Goal: Use online tool/utility: Use online tool/utility

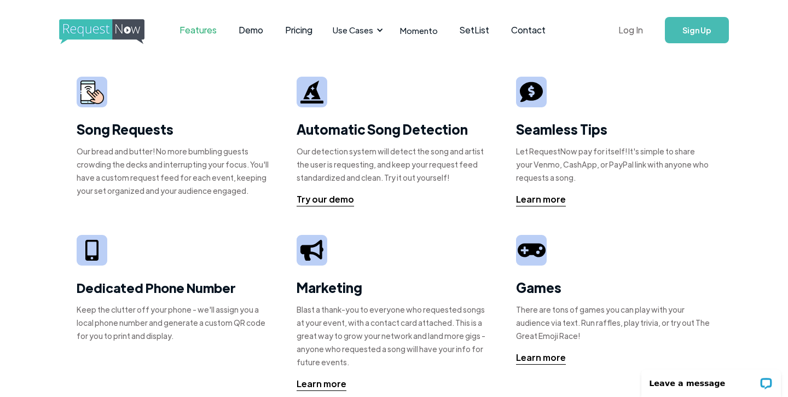
click at [624, 31] on link "Log In" at bounding box center [631, 30] width 47 height 38
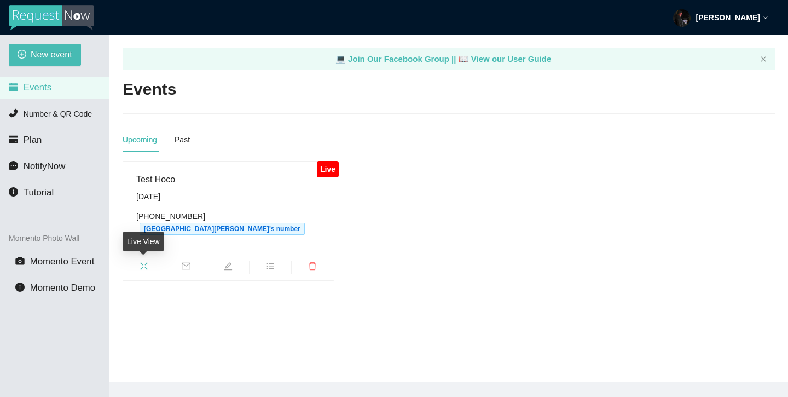
click at [143, 263] on icon "fullscreen" at bounding box center [144, 266] width 9 height 9
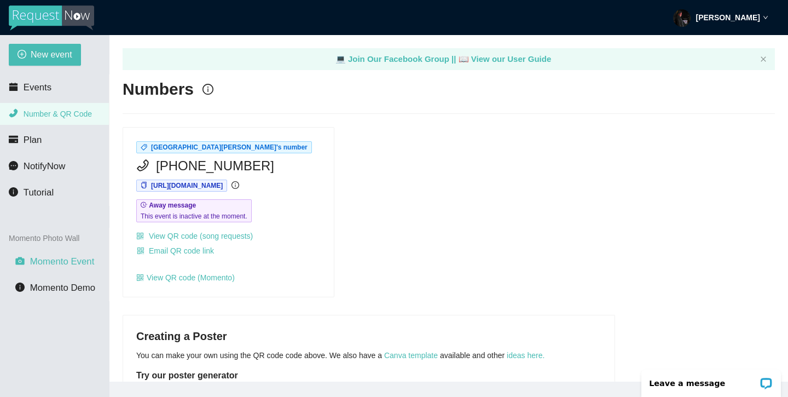
click at [70, 264] on span "Momento Event" at bounding box center [62, 261] width 65 height 10
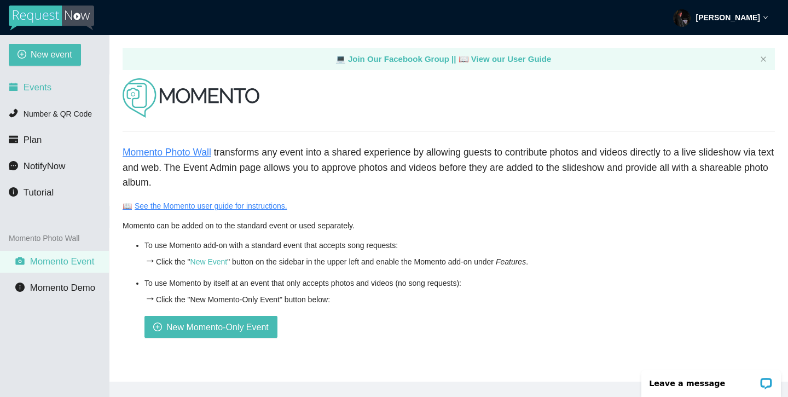
click at [39, 96] on li "Events" at bounding box center [54, 88] width 109 height 22
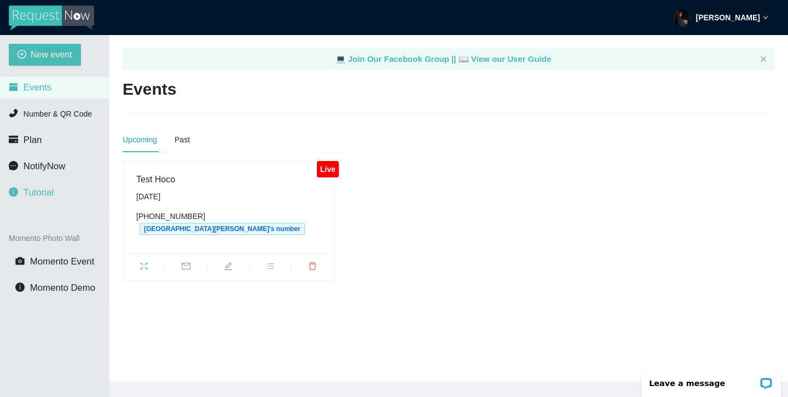
click at [70, 197] on li "Tutorial" at bounding box center [54, 193] width 109 height 22
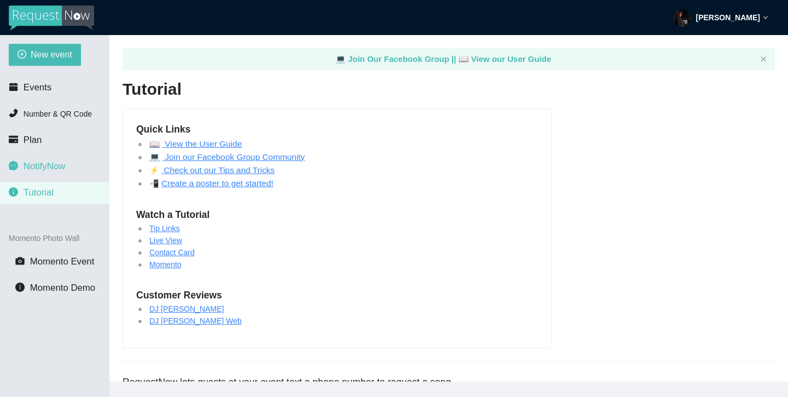
click at [56, 173] on li "NotifyNow" at bounding box center [54, 166] width 109 height 22
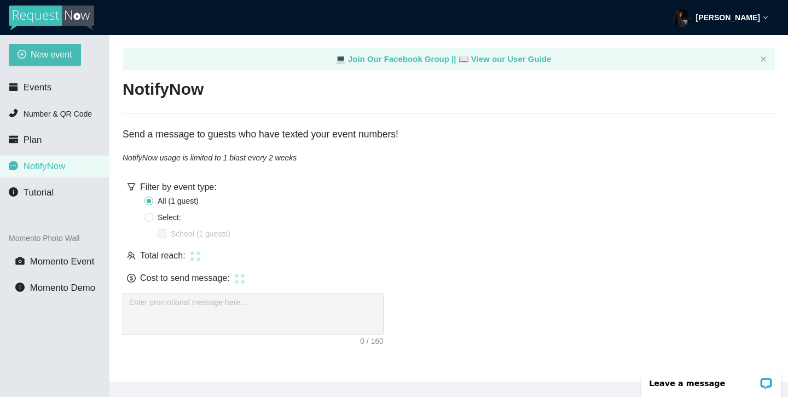
click at [50, 153] on ul "Events Number & QR Code Plan NotifyNow Tutorial" at bounding box center [55, 139] width 110 height 131
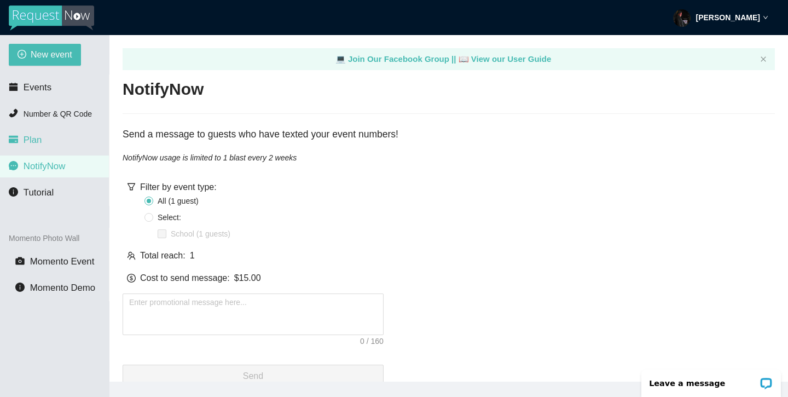
click at [49, 145] on li "Plan" at bounding box center [54, 140] width 109 height 22
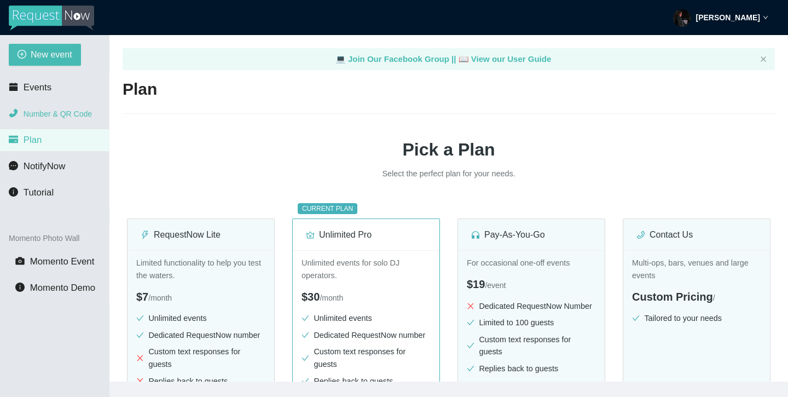
click at [49, 123] on li "Number & QR Code" at bounding box center [54, 114] width 109 height 22
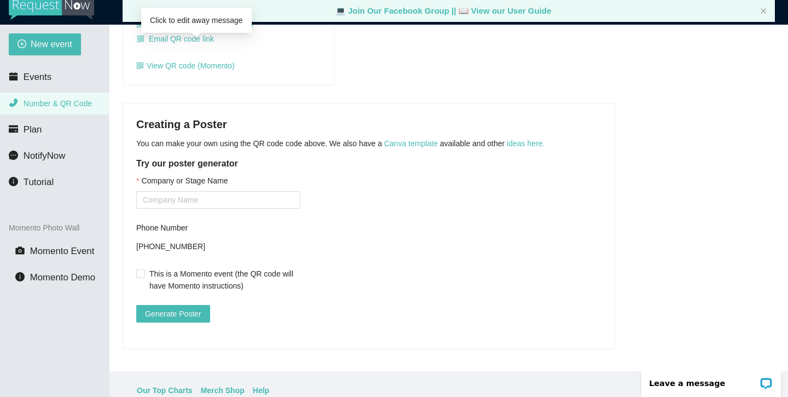
scroll to position [16, 0]
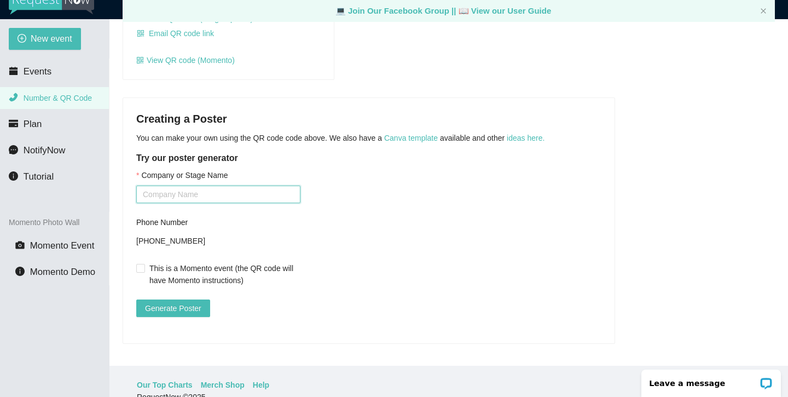
click at [178, 186] on input "Company or Stage Name" at bounding box center [218, 195] width 164 height 18
type input "The Jiggly J's"
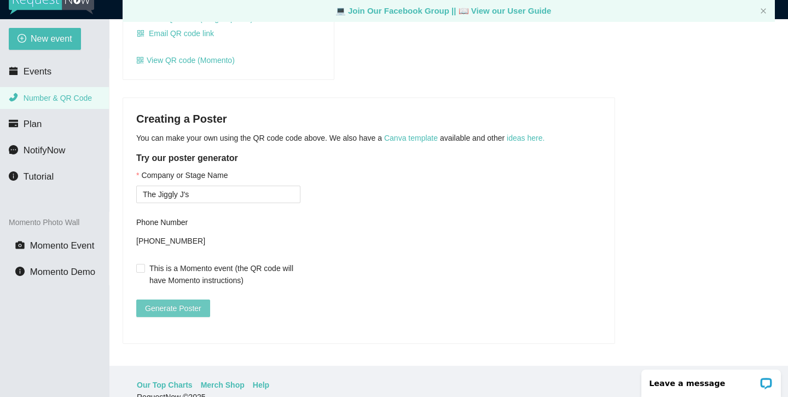
click at [174, 302] on span "Generate Poster" at bounding box center [173, 308] width 56 height 12
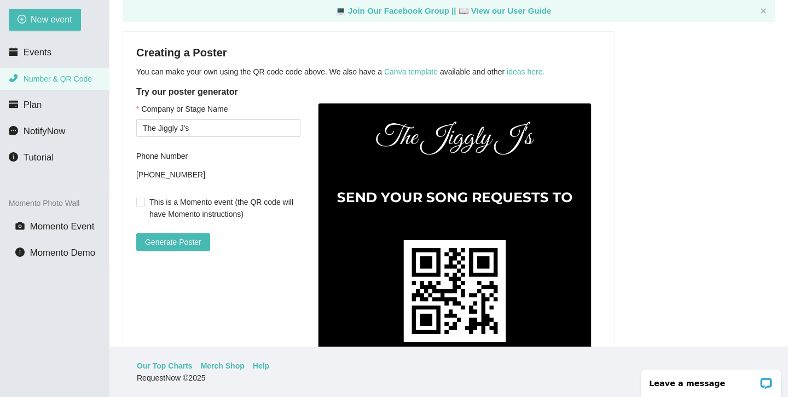
scroll to position [234, 0]
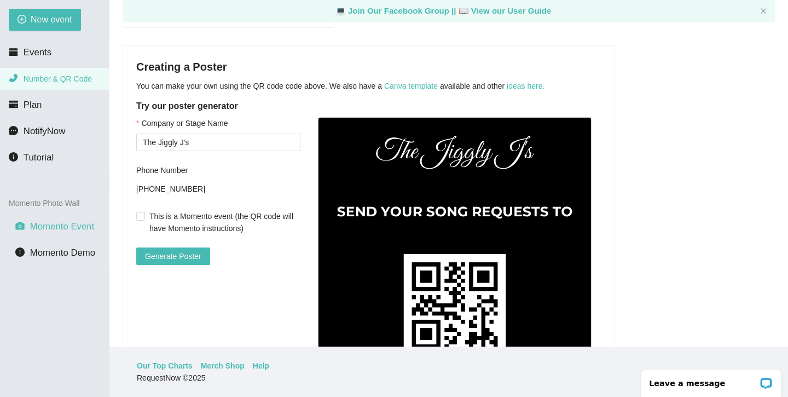
click at [61, 224] on span "Momento Event" at bounding box center [62, 226] width 65 height 10
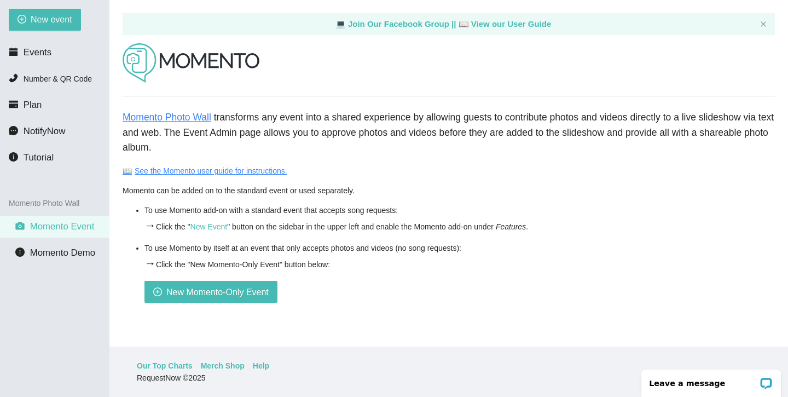
click at [638, 1] on main "💻 Join Our Facebook Group || 📖 View our User Guide Momento Photo Wall transform…" at bounding box center [449, 173] width 679 height 347
click at [41, 257] on span "Momento Demo" at bounding box center [62, 252] width 65 height 10
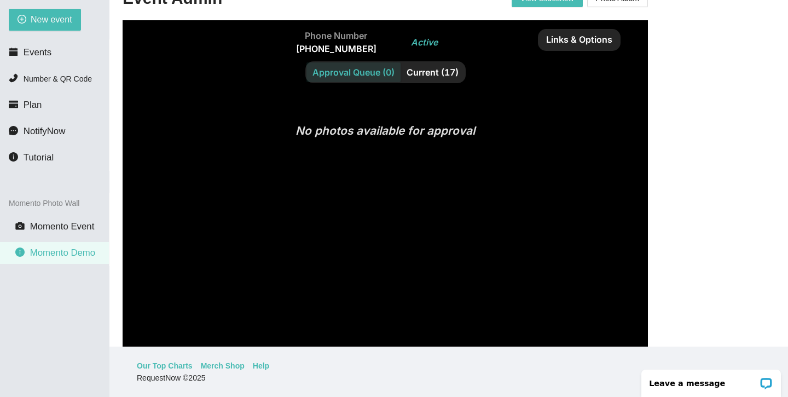
scroll to position [411, 0]
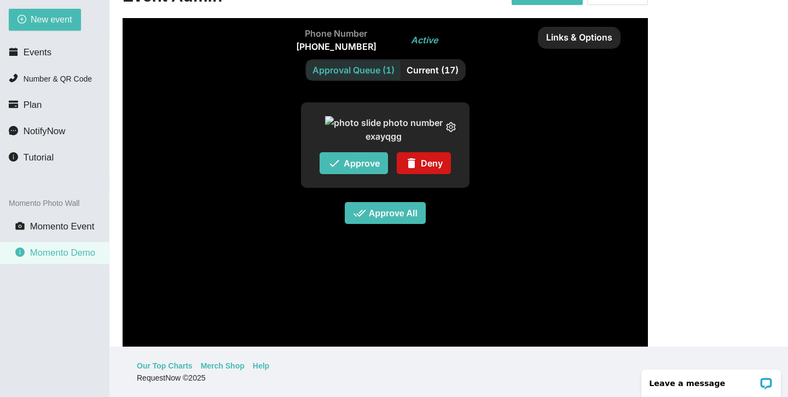
click at [407, 170] on span "delete" at bounding box center [411, 163] width 13 height 13
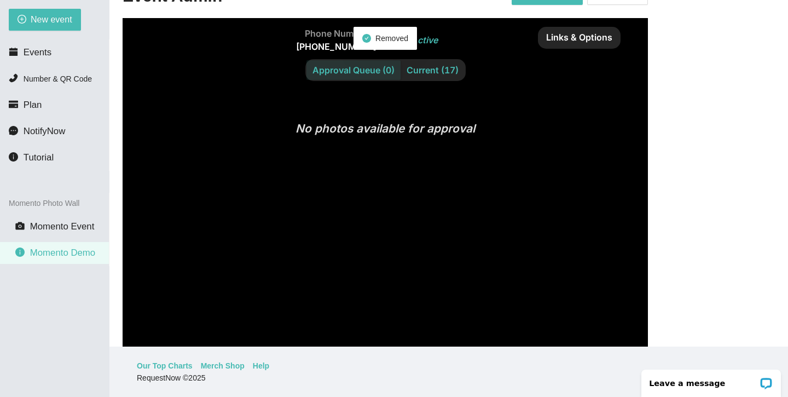
click at [434, 72] on div "Current (17)" at bounding box center [433, 70] width 64 height 20
click at [401, 60] on input "Current (17)" at bounding box center [401, 60] width 0 height 0
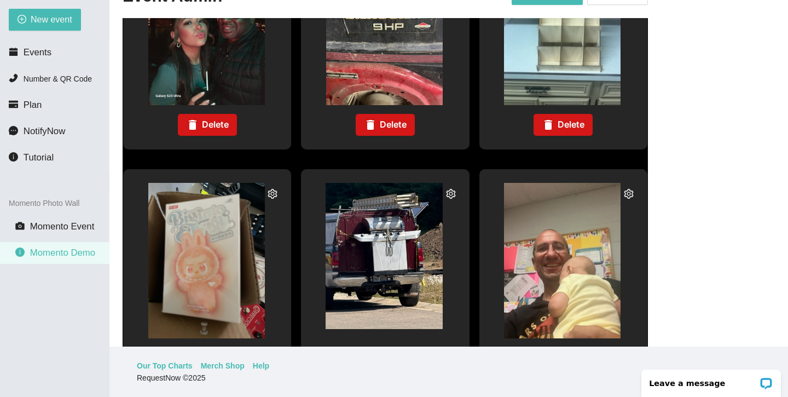
scroll to position [650, 0]
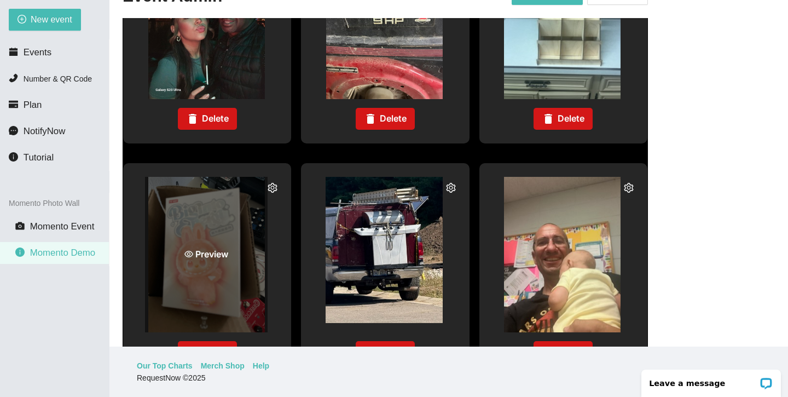
click at [211, 254] on div "Preview" at bounding box center [206, 254] width 48 height 14
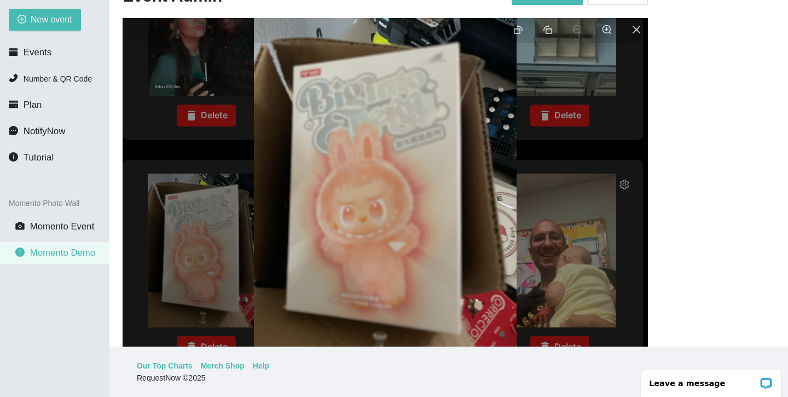
click at [248, 183] on div at bounding box center [386, 193] width 526 height 350
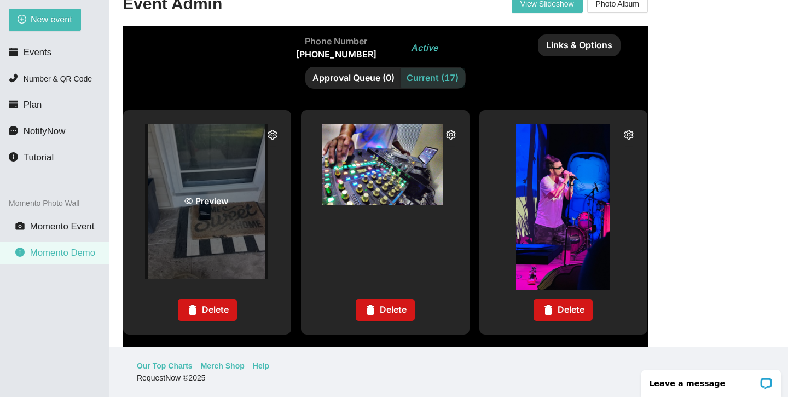
scroll to position [403, 0]
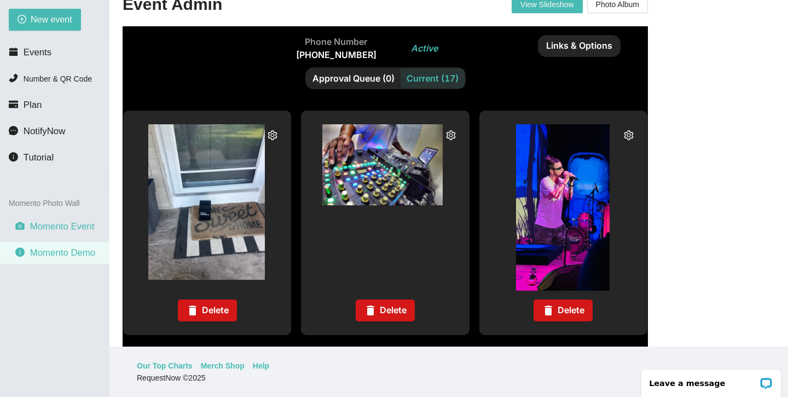
click at [68, 228] on span "Momento Event" at bounding box center [62, 226] width 65 height 10
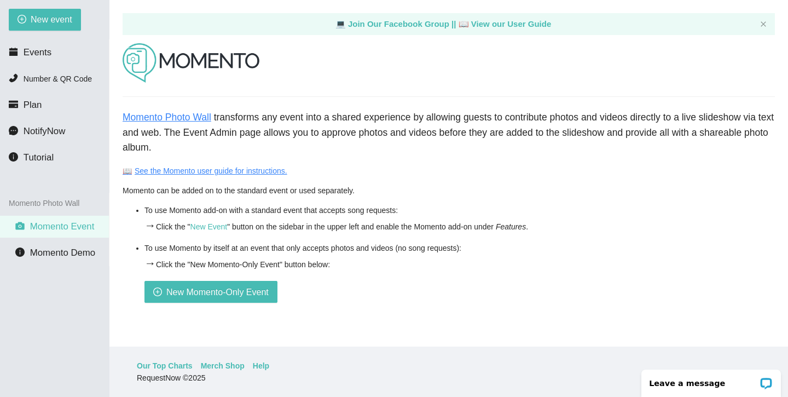
scroll to position [35, 0]
click at [80, 37] on div "New event Events Number & QR Code Plan NotifyNow Tutorial Momento Photo Wall Mo…" at bounding box center [55, 198] width 110 height 397
click at [68, 50] on li "Events" at bounding box center [54, 53] width 109 height 22
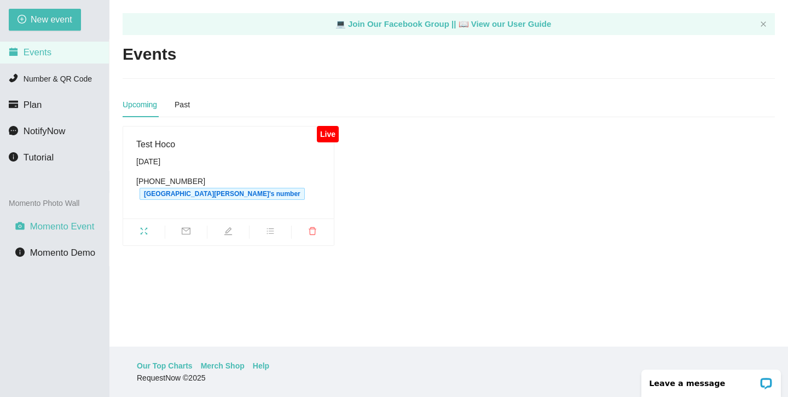
click at [54, 224] on span "Momento Event" at bounding box center [62, 226] width 65 height 10
